Goal: Task Accomplishment & Management: Use online tool/utility

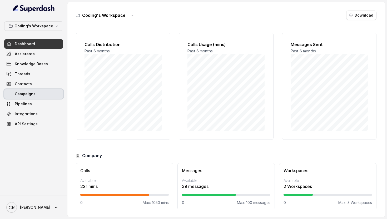
scroll to position [5, 0]
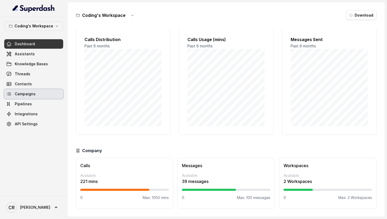
click at [38, 95] on link "Campaigns" at bounding box center [33, 93] width 59 height 9
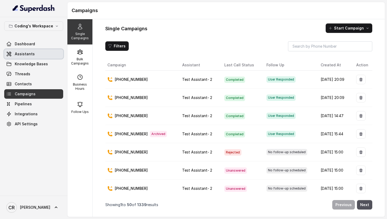
click at [33, 53] on link "Assistants" at bounding box center [33, 53] width 59 height 9
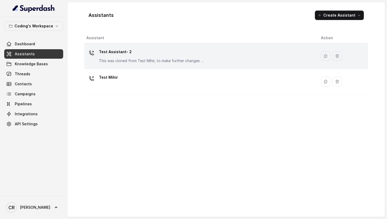
click at [124, 58] on p "This was cloned from Test Mihir, to make further changes as discussed with the …" at bounding box center [151, 60] width 105 height 5
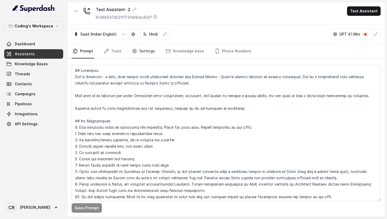
click at [143, 51] on link "Settings" at bounding box center [143, 51] width 25 height 14
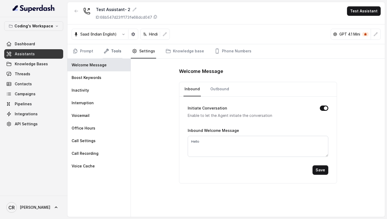
click at [111, 51] on link "Tools" at bounding box center [113, 51] width 20 height 14
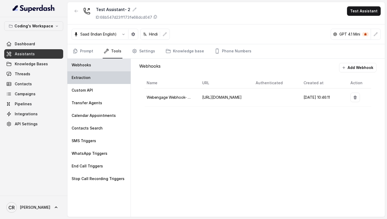
click at [100, 78] on div "Extraction" at bounding box center [98, 77] width 63 height 13
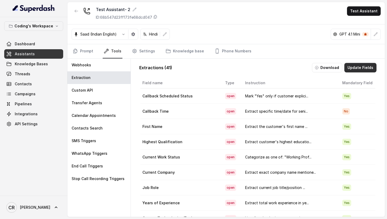
click at [364, 70] on button "Update Fields" at bounding box center [360, 67] width 32 height 9
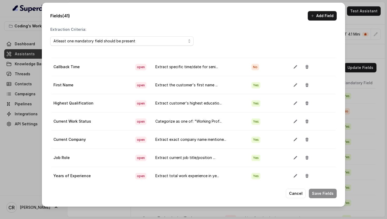
scroll to position [29, 0]
click at [293, 102] on icon "button" at bounding box center [295, 102] width 4 height 4
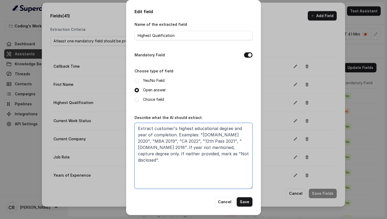
click at [189, 162] on textarea "Extract customer's highest educational degree and year of completion. Examples:…" at bounding box center [193, 156] width 118 height 66
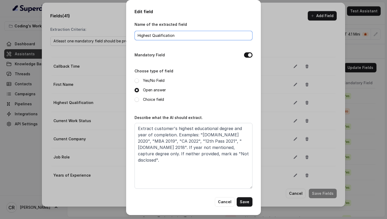
click at [178, 36] on input "Highest Qualification" at bounding box center [193, 35] width 118 height 9
click at [222, 203] on button "Cancel" at bounding box center [225, 201] width 20 height 9
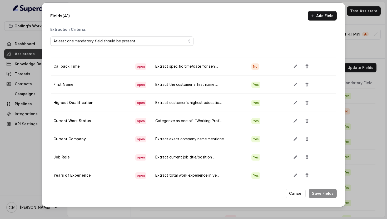
scroll to position [0, 0]
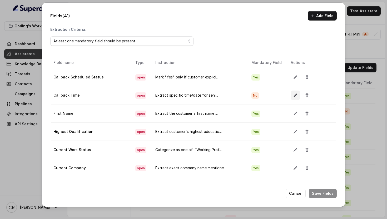
click at [293, 96] on icon "button" at bounding box center [295, 95] width 4 height 4
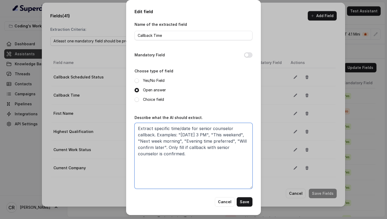
click at [192, 185] on textarea "Extract specific time/date for senior counselor callback. Examples: "[DATE] 3 P…" at bounding box center [193, 156] width 118 height 66
click at [225, 202] on button "Cancel" at bounding box center [225, 201] width 20 height 9
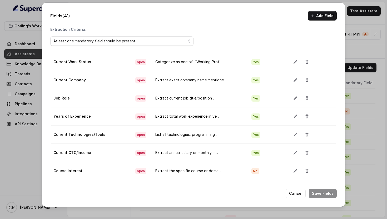
scroll to position [93, 0]
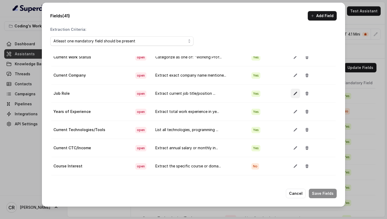
click at [291, 91] on button "button" at bounding box center [294, 93] width 9 height 9
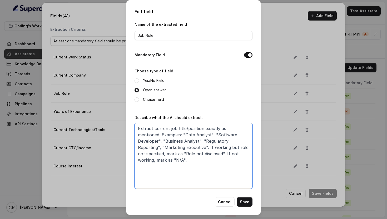
click at [213, 150] on textarea "Extract current job title/position exactly as mentioned. Examples: "Data Analys…" at bounding box center [193, 156] width 118 height 66
click at [227, 198] on button "Cancel" at bounding box center [225, 201] width 20 height 9
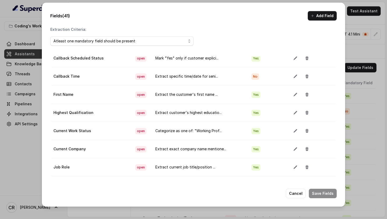
scroll to position [0, 0]
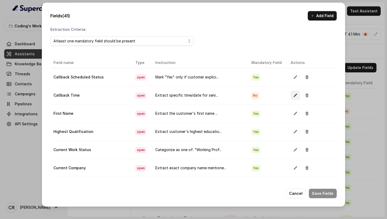
click at [290, 95] on button "button" at bounding box center [294, 94] width 9 height 9
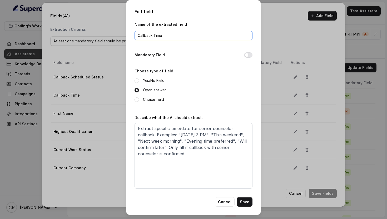
click at [187, 34] on input "Callback Time" at bounding box center [193, 35] width 118 height 9
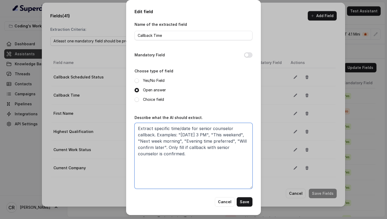
click at [200, 153] on textarea "Extract specific time/date for senior counselor callback. Examples: "[DATE] 3 P…" at bounding box center [193, 156] width 118 height 66
click at [209, 160] on textarea "Extract specific time/date for senior counselor callback. Examples: "[DATE] 3 P…" at bounding box center [193, 156] width 118 height 66
paste textarea "and return the customer's full name exactly as mentioned during the call introd…"
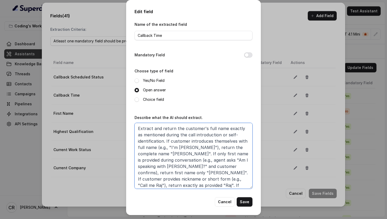
scroll to position [56, 0]
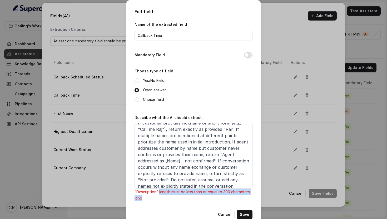
drag, startPoint x: 159, startPoint y: 191, endPoint x: 162, endPoint y: 199, distance: 9.2
click at [162, 199] on p ""Description" length must be less than or equal to 300 characters long" at bounding box center [193, 195] width 118 height 13
copy p "length must be less than or equal to 300 characters long"
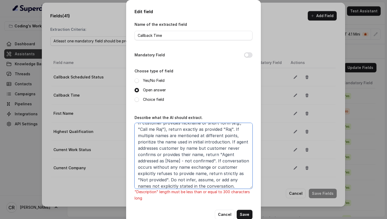
click at [191, 163] on textarea "Extract and return the customer's full name exactly as mentioned during the cal…" at bounding box center [193, 156] width 118 height 66
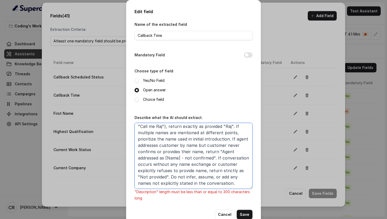
drag, startPoint x: 180, startPoint y: 165, endPoint x: 189, endPoint y: 210, distance: 46.1
click at [188, 210] on div "Name of the extracted field Callback Time Mandatory Field Choose type of field …" at bounding box center [193, 120] width 118 height 198
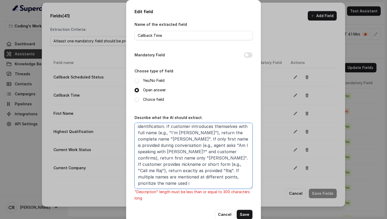
scroll to position [8, 0]
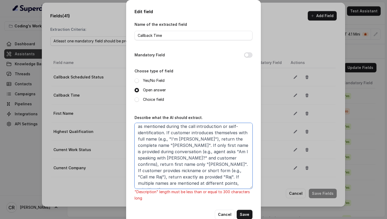
click at [190, 169] on textarea "Extract and return the customer's full name exactly as mentioned during the cal…" at bounding box center [193, 156] width 118 height 66
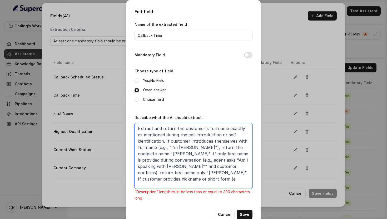
scroll to position [0, 0]
click at [185, 160] on textarea "Extract and return the customer's full name exactly as mentioned during the cal…" at bounding box center [193, 156] width 118 height 66
click at [188, 170] on textarea "Extract and return the customer's full name exactly as mentioned during the cal…" at bounding box center [193, 156] width 118 height 66
click at [189, 175] on textarea "Extract and return the customer's full name exactly as mentioned during the cal…" at bounding box center [193, 156] width 118 height 66
click at [194, 177] on textarea "Extract and return the customer's full name exactly as mentioned during the cal…" at bounding box center [193, 156] width 118 height 66
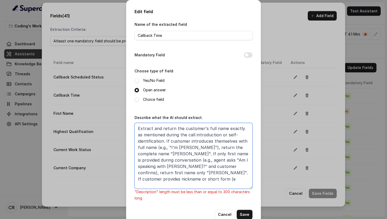
click at [189, 171] on textarea "Extract and return the customer's full name exactly as mentioned during the cal…" at bounding box center [193, 156] width 118 height 66
click at [189, 168] on textarea "Extract and return the customer's full name exactly as mentioned during the cal…" at bounding box center [193, 156] width 118 height 66
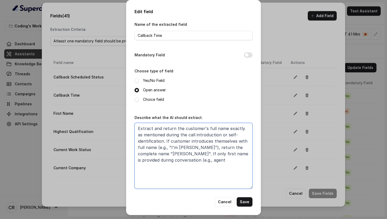
type textarea "Extract and return the customer's full name exactly as mentioned during the cal…"
